Goal: Task Accomplishment & Management: Use online tool/utility

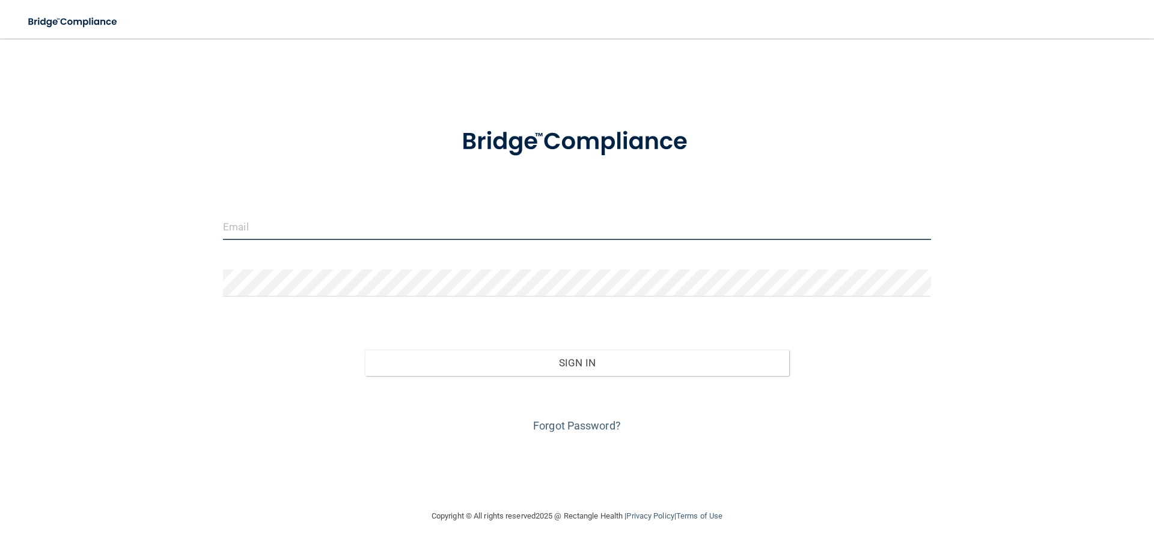
click at [383, 228] on input "email" at bounding box center [577, 226] width 708 height 27
type input "[EMAIL_ADDRESS][DOMAIN_NAME]"
click at [393, 228] on input "[EMAIL_ADDRESS][DOMAIN_NAME]" at bounding box center [577, 226] width 708 height 27
click at [325, 230] on input "email" at bounding box center [577, 226] width 708 height 27
type input "[EMAIL_ADDRESS][DOMAIN_NAME]"
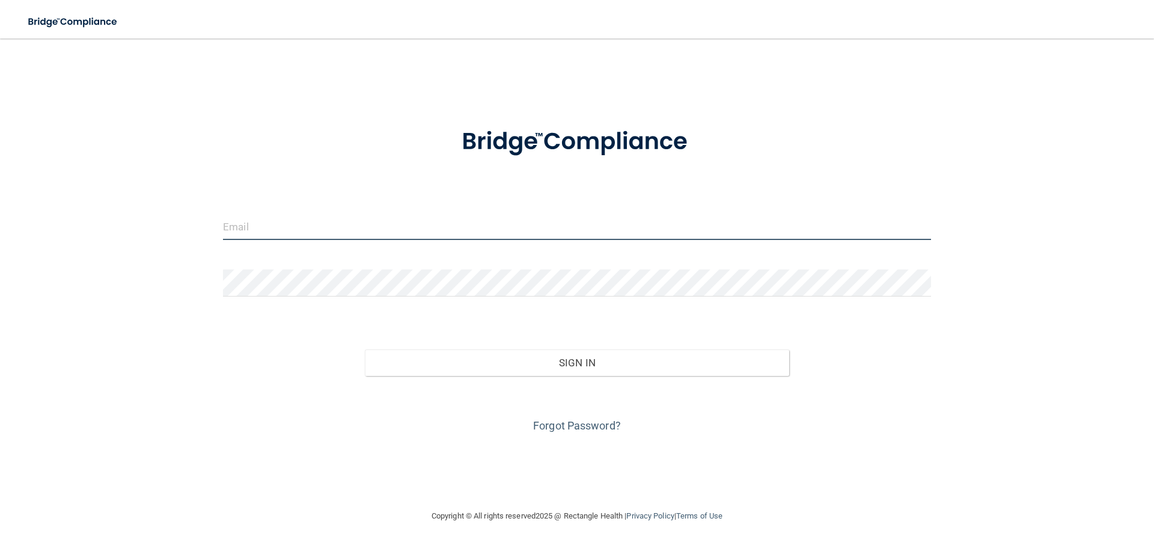
click at [304, 216] on input "email" at bounding box center [577, 226] width 708 height 27
type input "[EMAIL_ADDRESS][DOMAIN_NAME]"
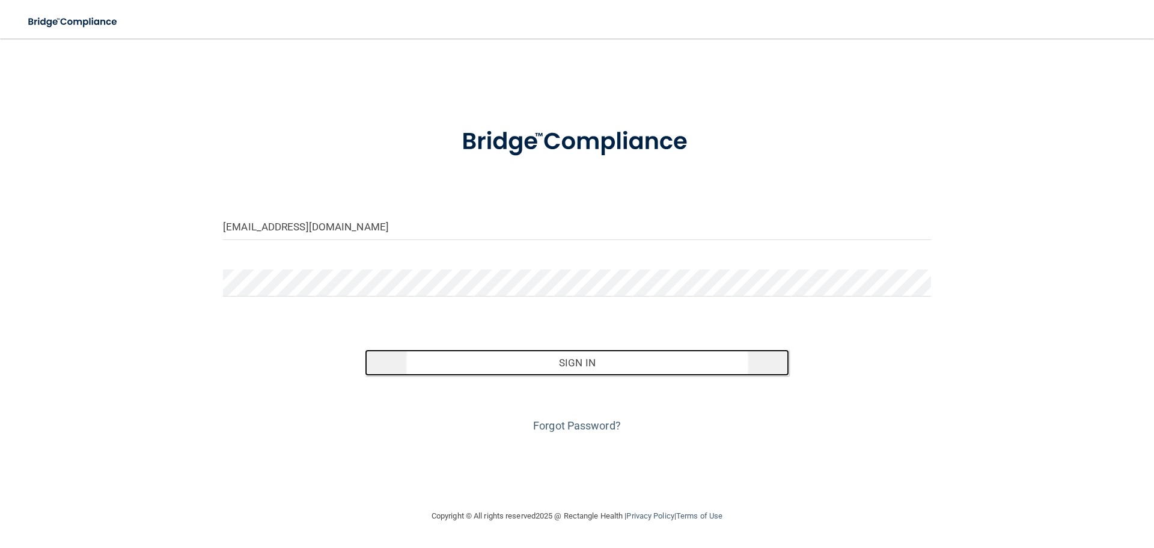
click at [506, 357] on button "Sign In" at bounding box center [577, 362] width 425 height 26
